Goal: Find specific page/section: Find specific page/section

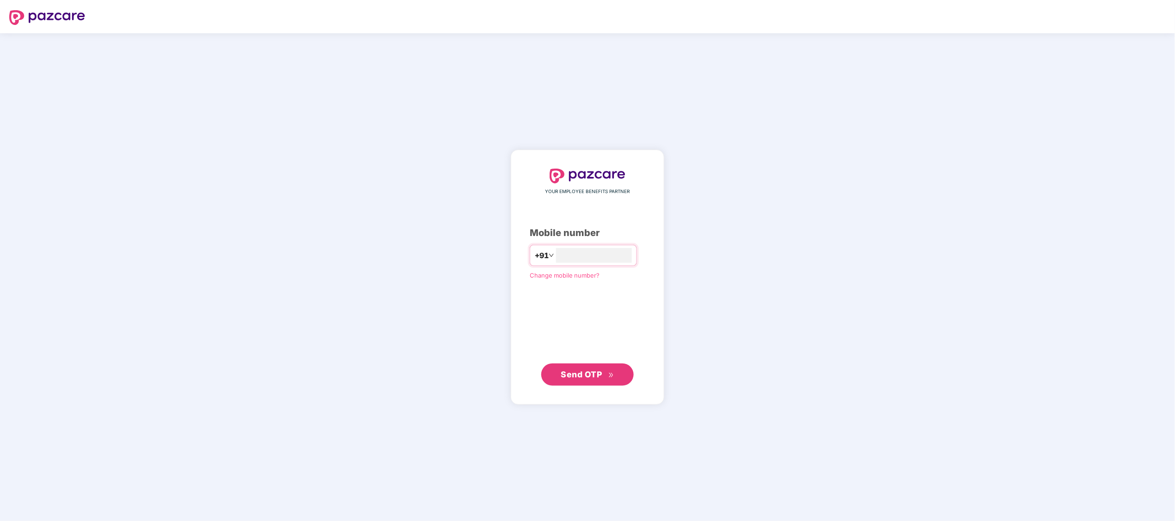
type input "**********"
click at [551, 372] on button "Send OTP" at bounding box center [587, 375] width 92 height 22
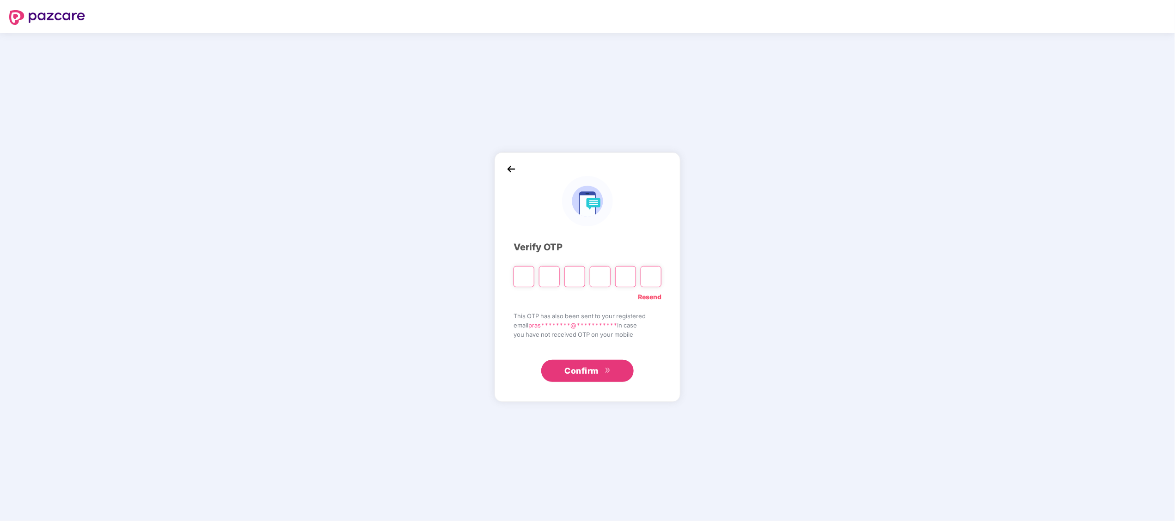
paste input "*"
type input "*"
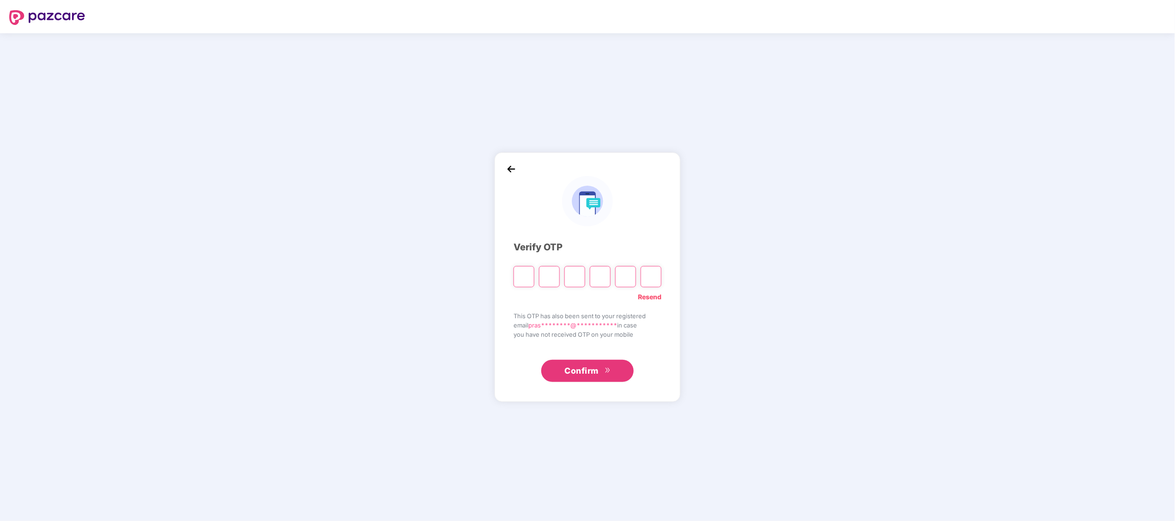
type input "*"
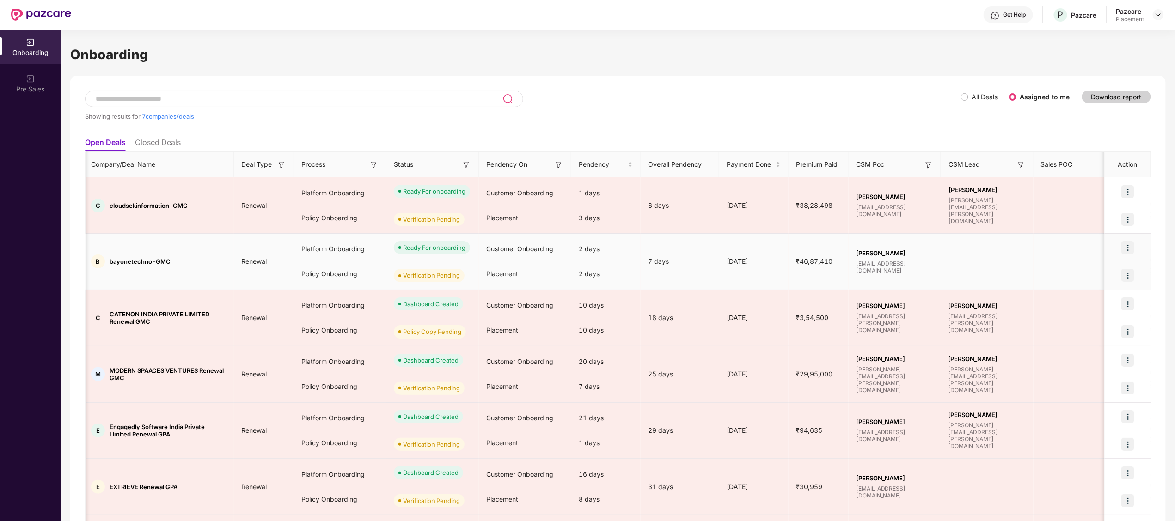
scroll to position [0, 3]
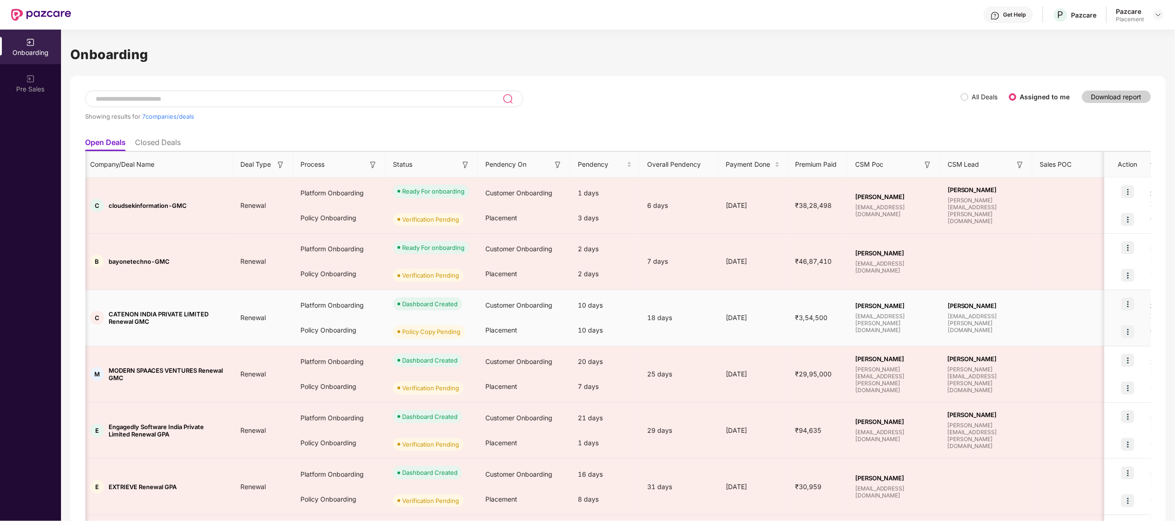
drag, startPoint x: 528, startPoint y: 276, endPoint x: 240, endPoint y: 300, distance: 288.4
click at [240, 300] on td "Renewal" at bounding box center [263, 318] width 60 height 56
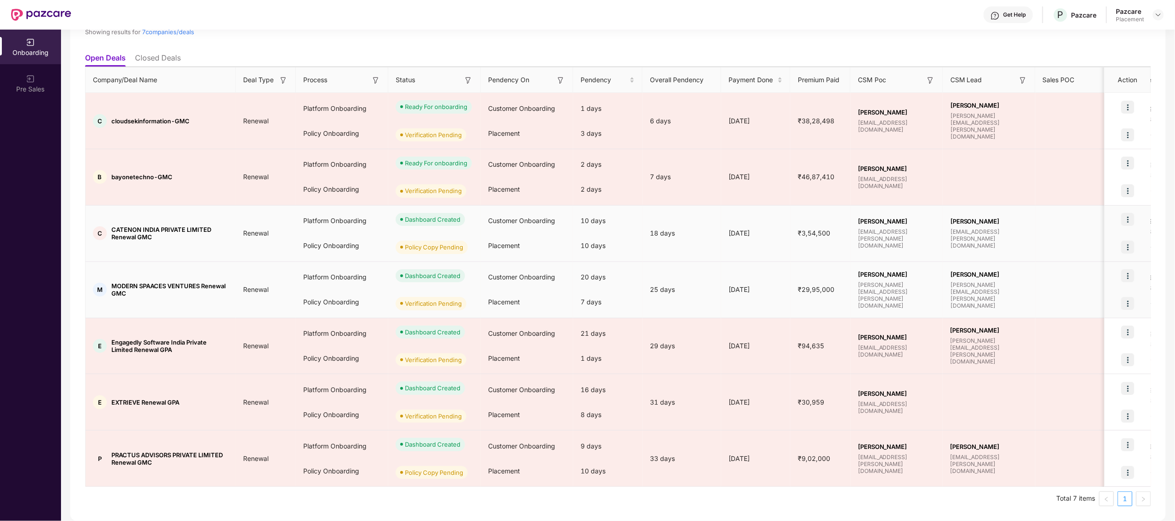
scroll to position [0, 1]
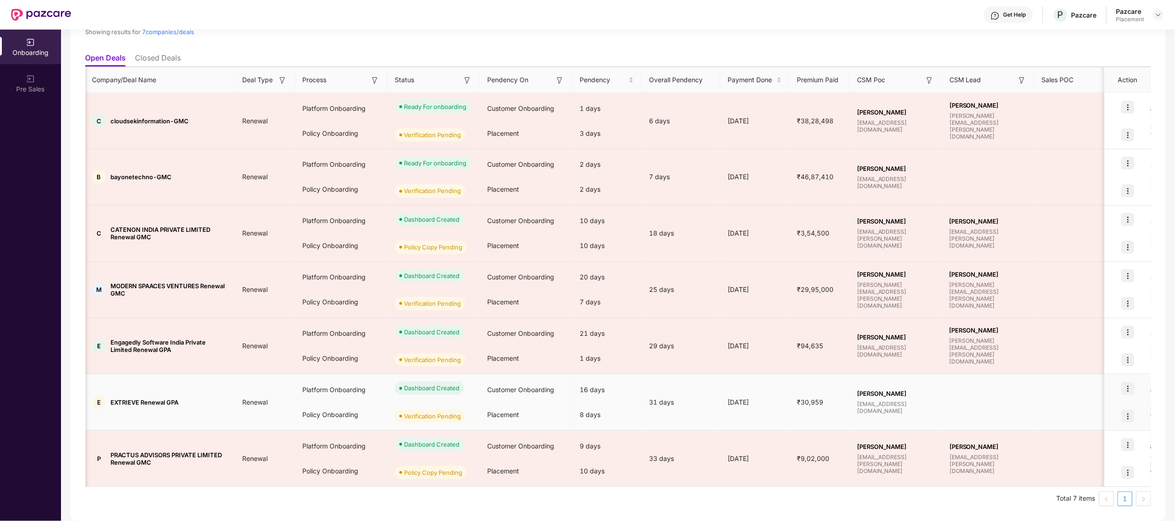
click at [214, 379] on td "E EXTRIEVE Renewal GPA" at bounding box center [160, 402] width 150 height 56
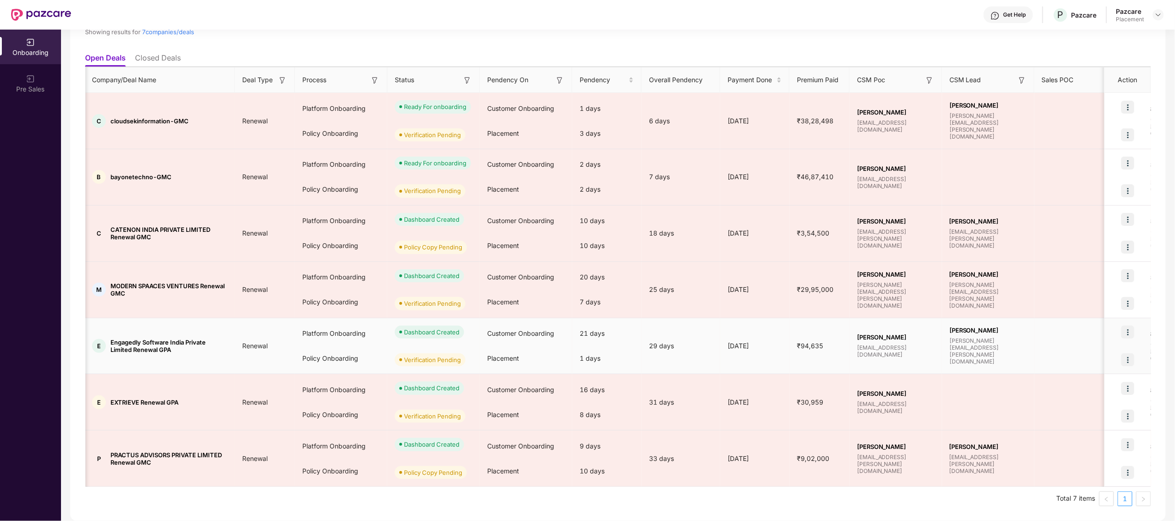
click at [213, 348] on span "Engagedly Software India Private Limited Renewal GPA" at bounding box center [168, 346] width 117 height 15
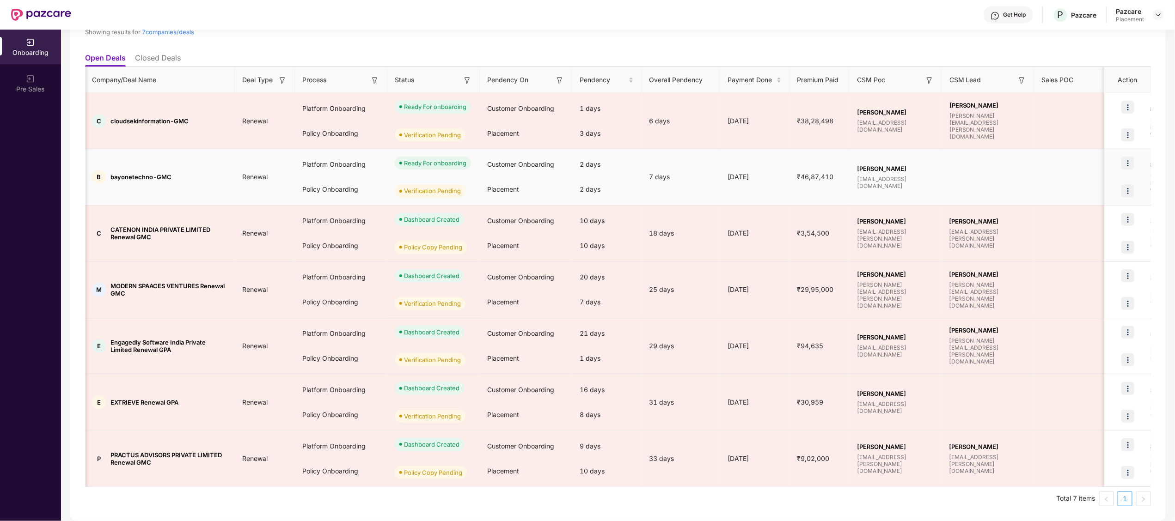
scroll to position [0, 0]
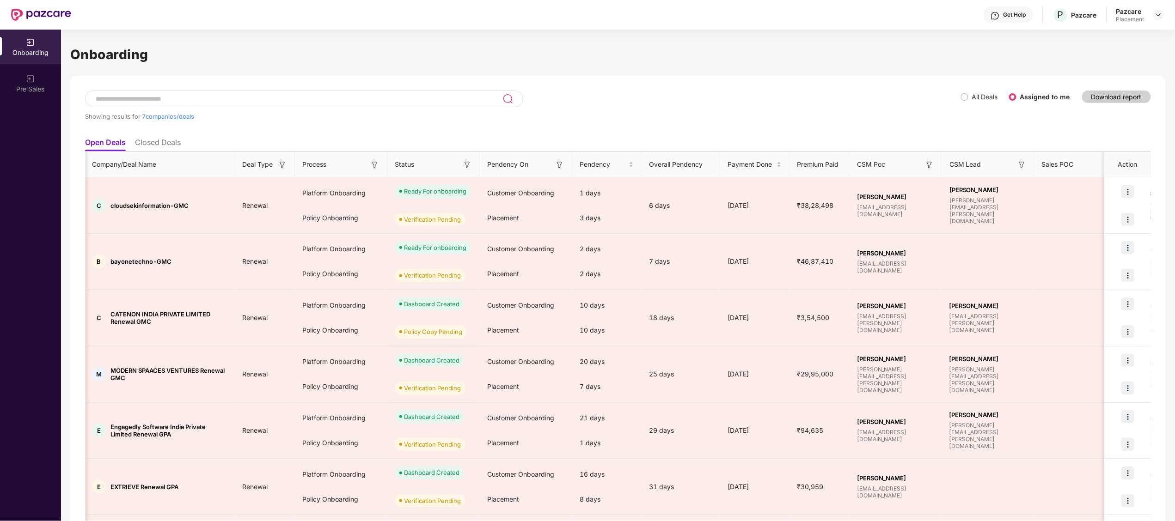
click at [164, 148] on li "Closed Deals" at bounding box center [158, 144] width 46 height 13
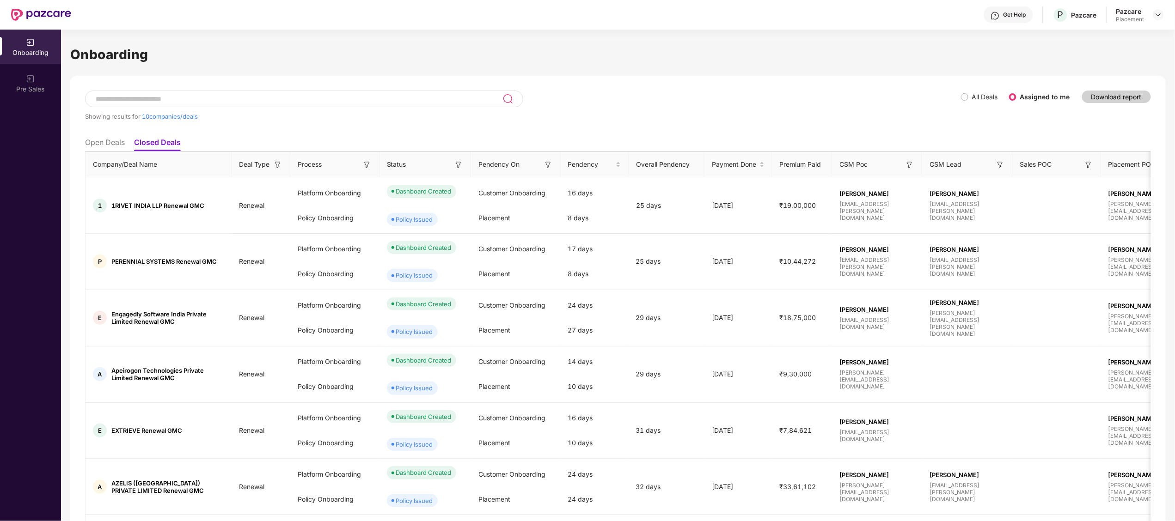
click at [128, 98] on input at bounding box center [299, 99] width 408 height 8
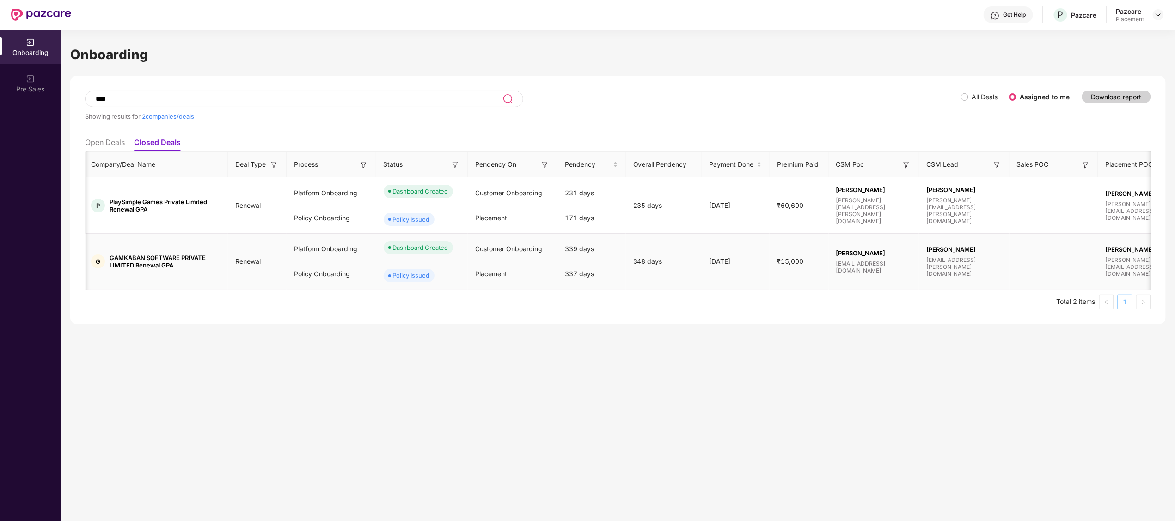
scroll to position [0, 2]
type input "****"
